Goal: Task Accomplishment & Management: Use online tool/utility

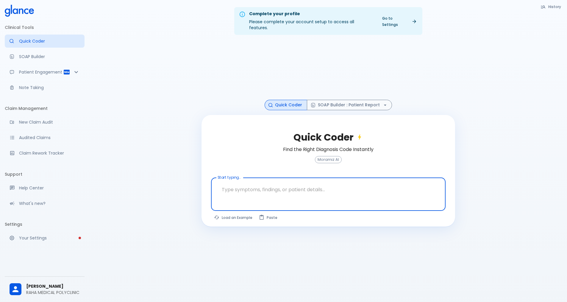
click at [557, 9] on button "History" at bounding box center [551, 6] width 27 height 9
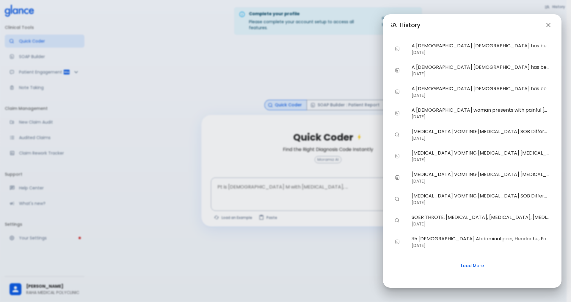
click at [550, 22] on icon "button" at bounding box center [548, 24] width 7 height 7
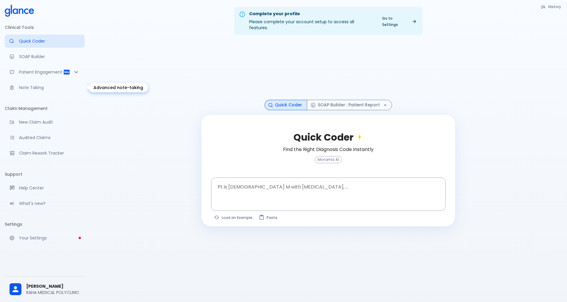
click at [31, 90] on p "Note Taking" at bounding box center [49, 88] width 61 height 6
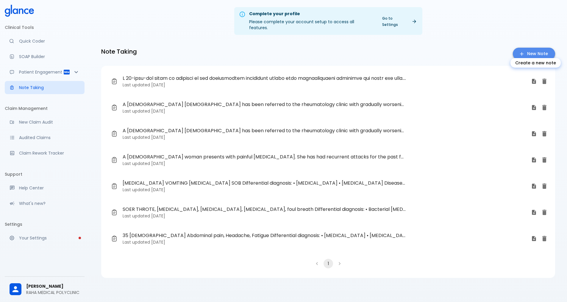
click at [524, 51] on icon "Create a new note" at bounding box center [522, 54] width 6 height 6
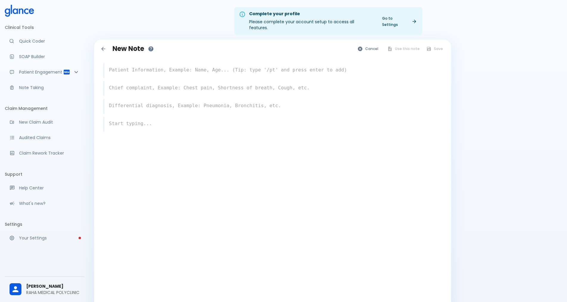
click at [152, 67] on textarea at bounding box center [273, 70] width 338 height 12
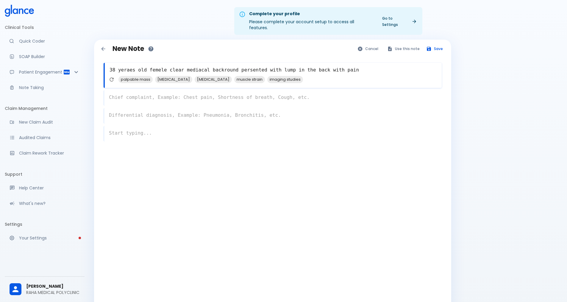
drag, startPoint x: 268, startPoint y: 64, endPoint x: 343, endPoint y: 67, distance: 75.9
click at [343, 67] on textarea "38 yeraes old femele clear mediacal backround persented with lump in the back w…" at bounding box center [273, 70] width 337 height 12
type textarea "38 yeraes old femele clear mediacal backround persented with lump in the back w…"
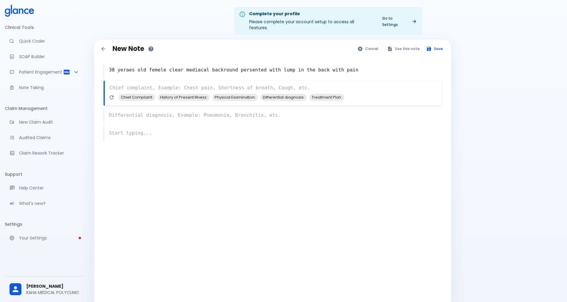
drag, startPoint x: 199, startPoint y: 90, endPoint x: 176, endPoint y: 77, distance: 26.1
paste textarea "lump in the back with pain"
click at [131, 94] on span "[MEDICAL_DATA]" at bounding box center [136, 97] width 37 height 7
type textarea "lump in the back with pain mostly , [MEDICAL_DATA]"
click at [192, 109] on div "x" at bounding box center [273, 115] width 338 height 15
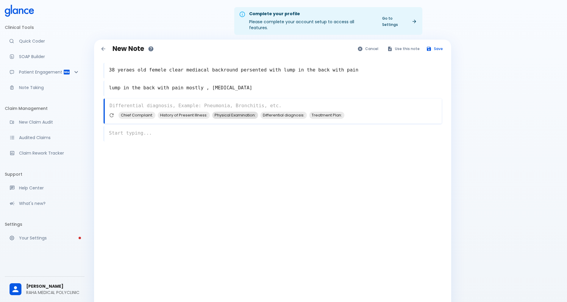
click at [234, 112] on span "Physical Examination:" at bounding box center [235, 115] width 46 height 7
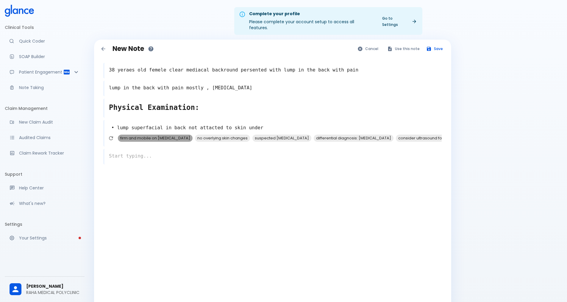
click at [164, 135] on span "firm and mobile on [MEDICAL_DATA]" at bounding box center [155, 138] width 75 height 7
click at [158, 135] on span "no overlying skin changes" at bounding box center [145, 138] width 55 height 7
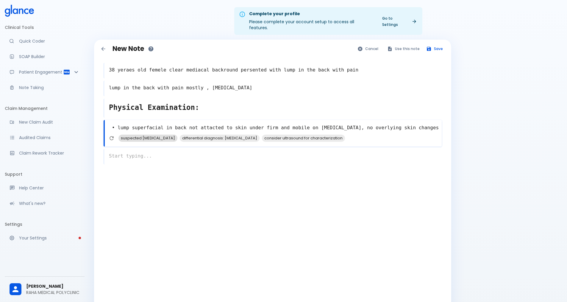
click at [142, 135] on span "suspected [MEDICAL_DATA]" at bounding box center [147, 138] width 59 height 7
type textarea "• lump superfacial in back not attacted to skin under firm and mobile on [MEDIC…"
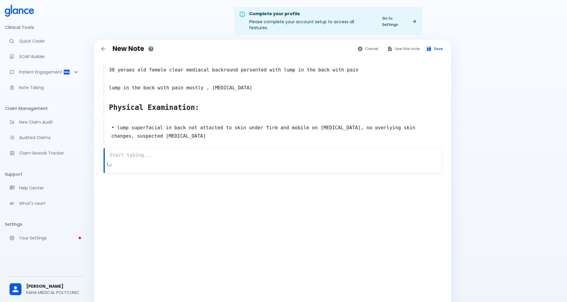
click at [123, 160] on div "x" at bounding box center [273, 160] width 338 height 25
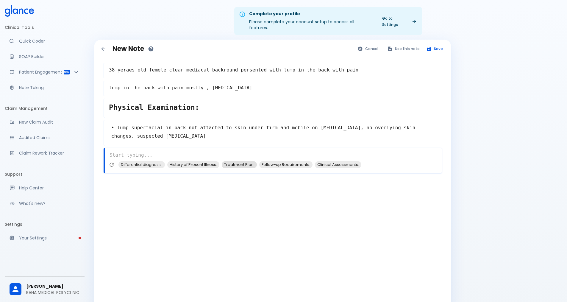
click at [239, 161] on span "Treatment Plan:" at bounding box center [239, 164] width 35 height 7
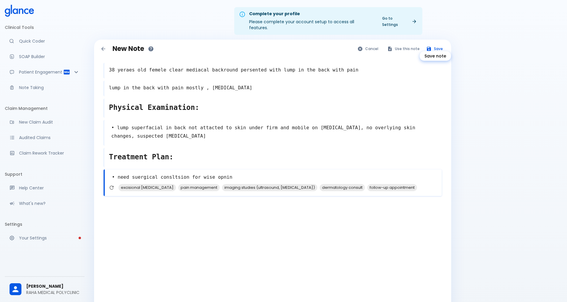
type textarea "• need suergical consltsion for wise opnin"
click at [438, 44] on button "Save" at bounding box center [434, 48] width 23 height 9
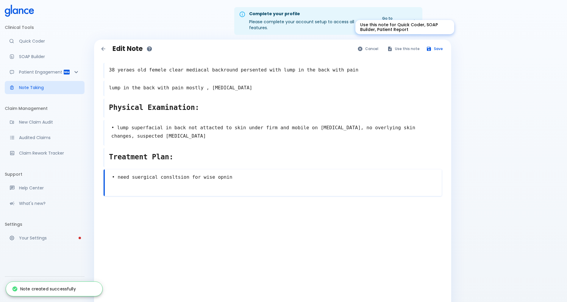
click at [414, 44] on button "Use this note" at bounding box center [403, 48] width 39 height 9
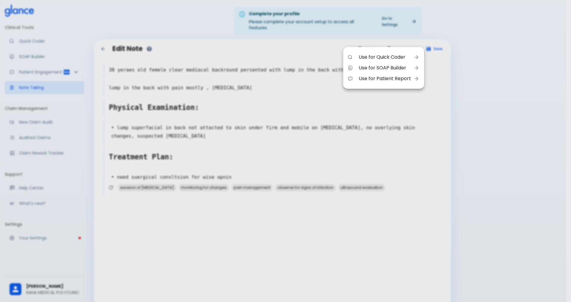
click at [386, 79] on span "Use for Patient Report" at bounding box center [385, 78] width 52 height 7
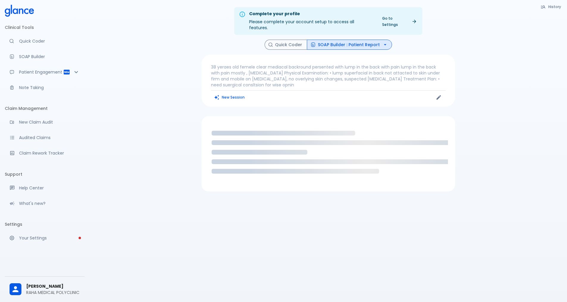
click at [383, 42] on icon "button" at bounding box center [385, 45] width 6 height 6
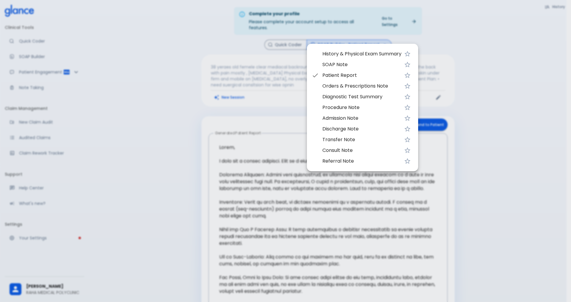
click at [355, 140] on span "Transfer Note" at bounding box center [362, 139] width 79 height 7
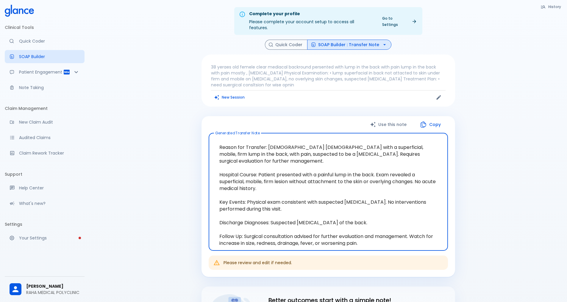
drag, startPoint x: 217, startPoint y: 140, endPoint x: 364, endPoint y: 234, distance: 174.5
click at [364, 234] on textarea "Reason for Transfer: [DEMOGRAPHIC_DATA] [DEMOGRAPHIC_DATA] with a superficial, …" at bounding box center [328, 192] width 231 height 108
click at [422, 121] on icon "button" at bounding box center [424, 124] width 6 height 6
